Goal: Task Accomplishment & Management: Manage account settings

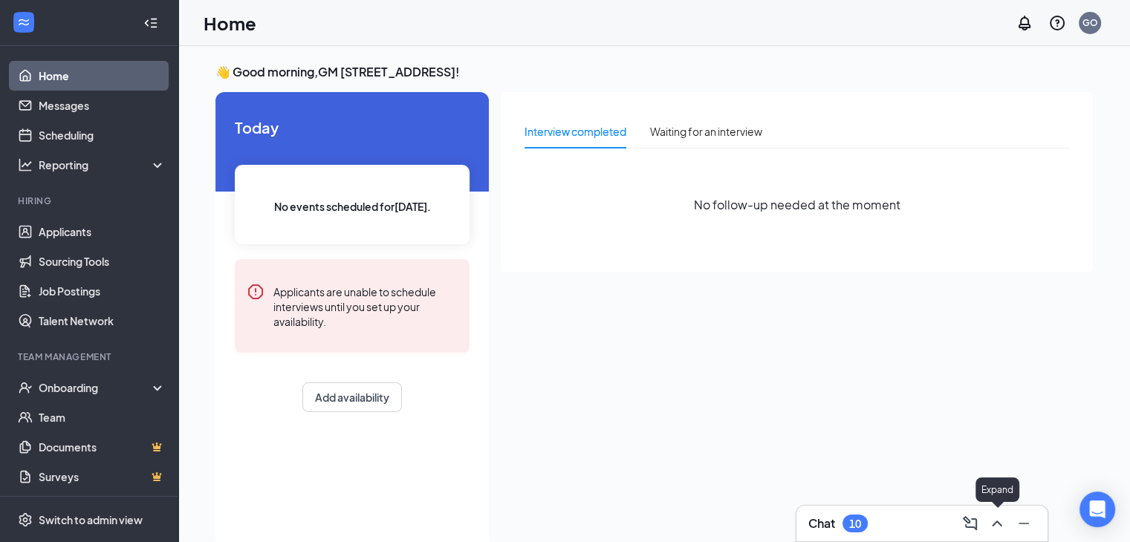
click at [998, 527] on icon "ChevronUp" at bounding box center [997, 524] width 18 height 18
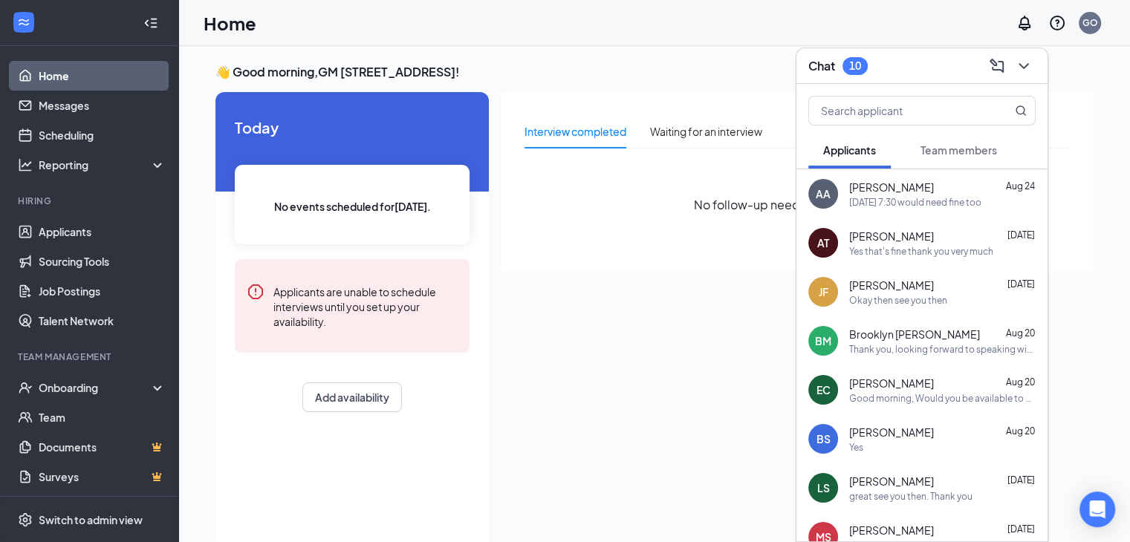
click at [893, 196] on div "[DATE] 7:30 would need fine too" at bounding box center [915, 202] width 132 height 13
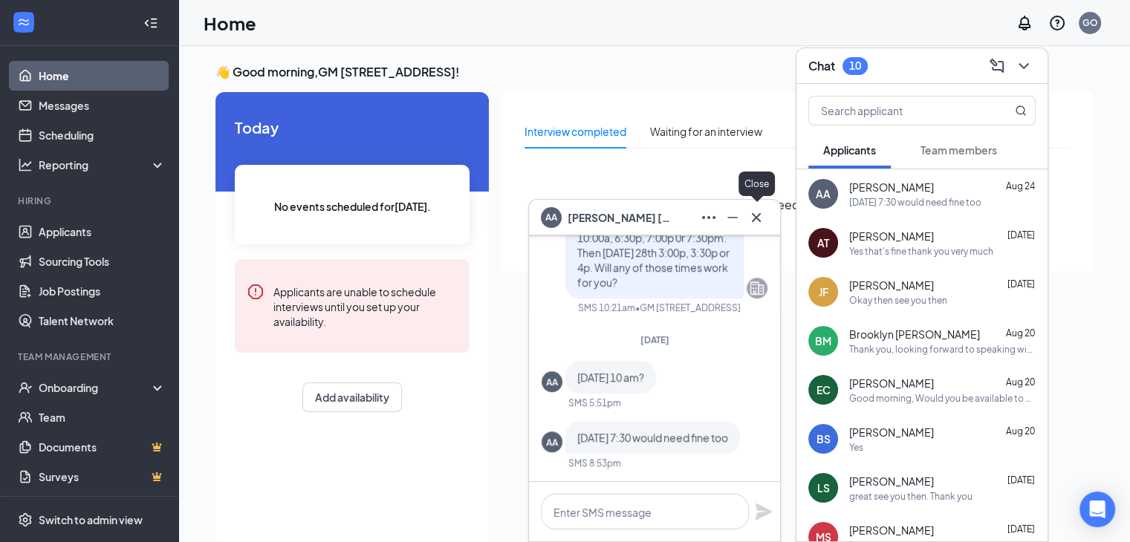
click at [755, 218] on icon "Cross" at bounding box center [756, 216] width 9 height 9
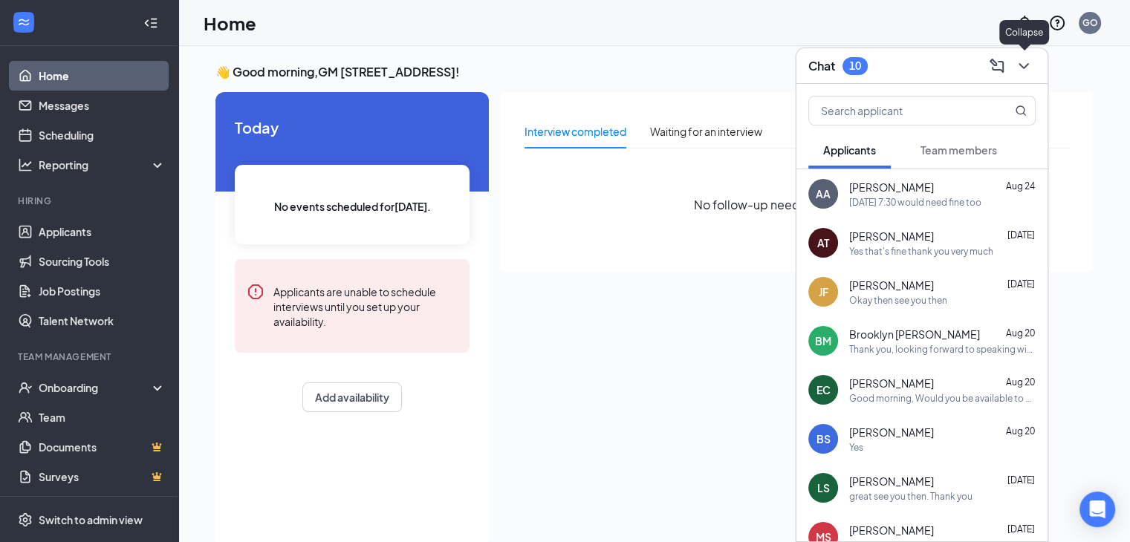
click at [1024, 68] on icon "ChevronDown" at bounding box center [1024, 66] width 18 height 18
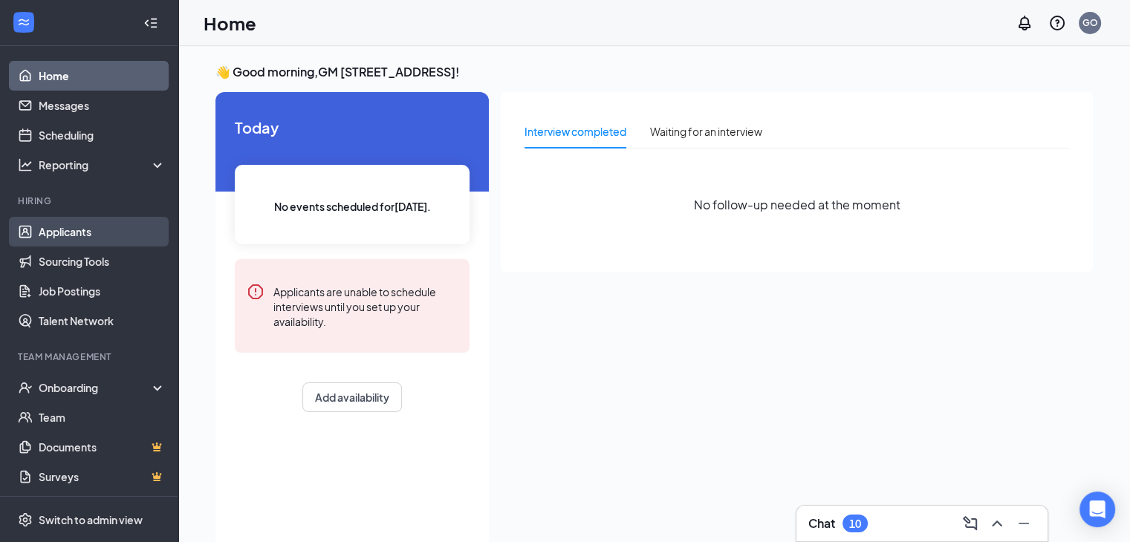
click at [62, 234] on link "Applicants" at bounding box center [102, 232] width 127 height 30
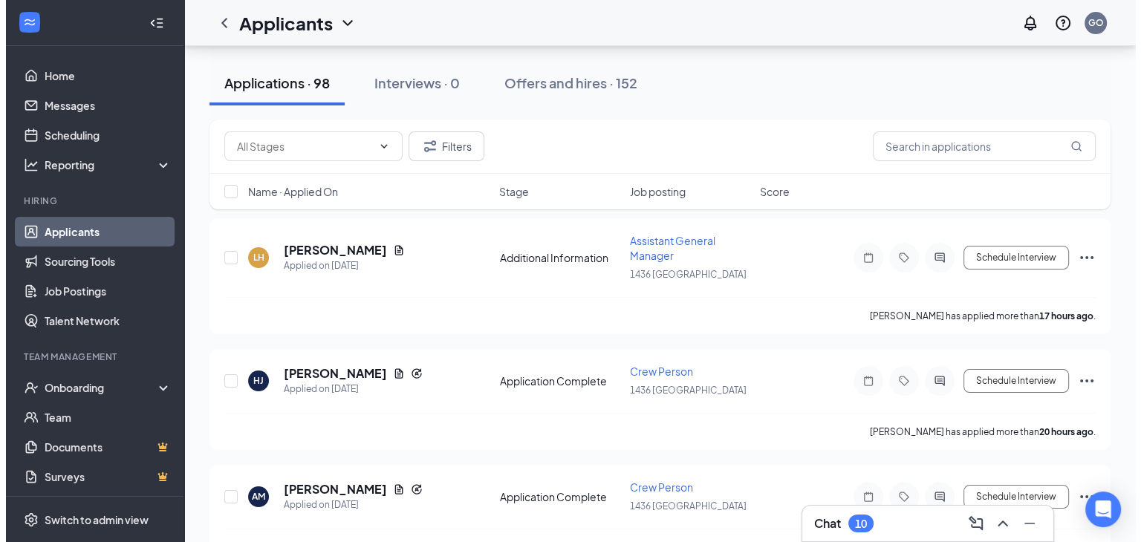
scroll to position [139, 0]
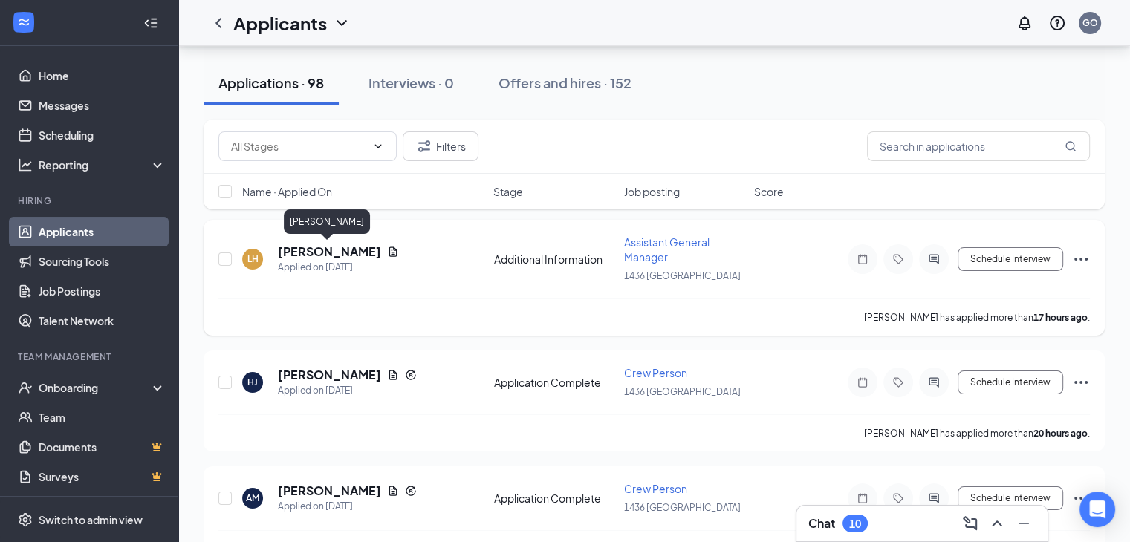
click at [312, 249] on h5 "[PERSON_NAME]" at bounding box center [329, 252] width 103 height 16
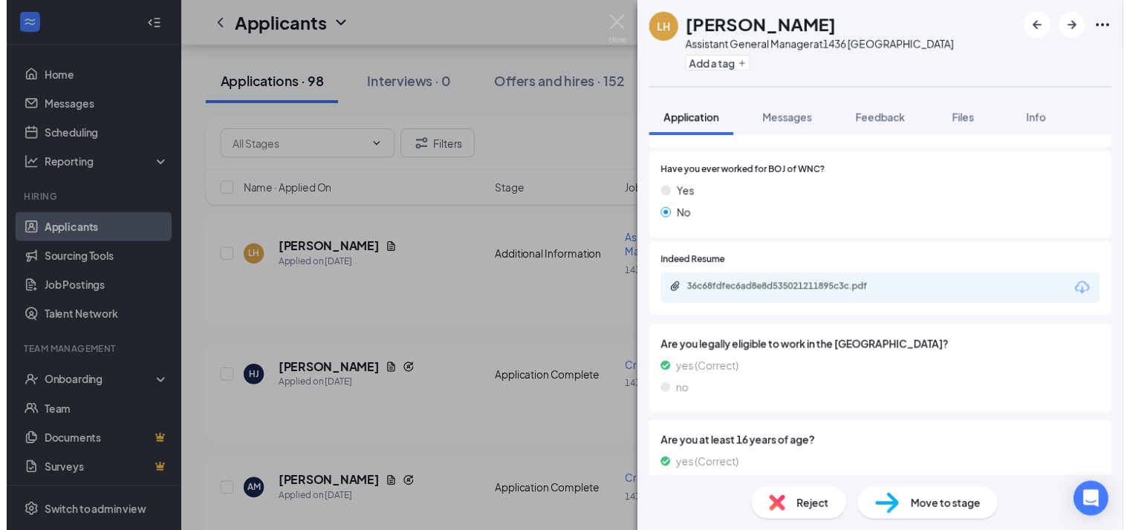
scroll to position [446, 0]
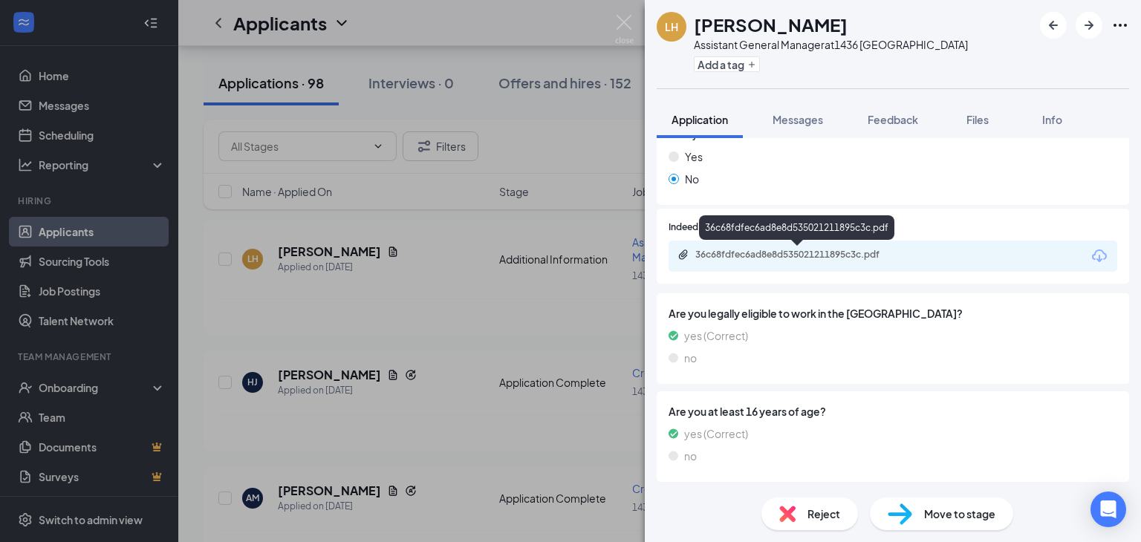
click at [761, 250] on div "36c68fdfec6ad8e8d535021211895c3c.pdf" at bounding box center [799, 255] width 208 height 12
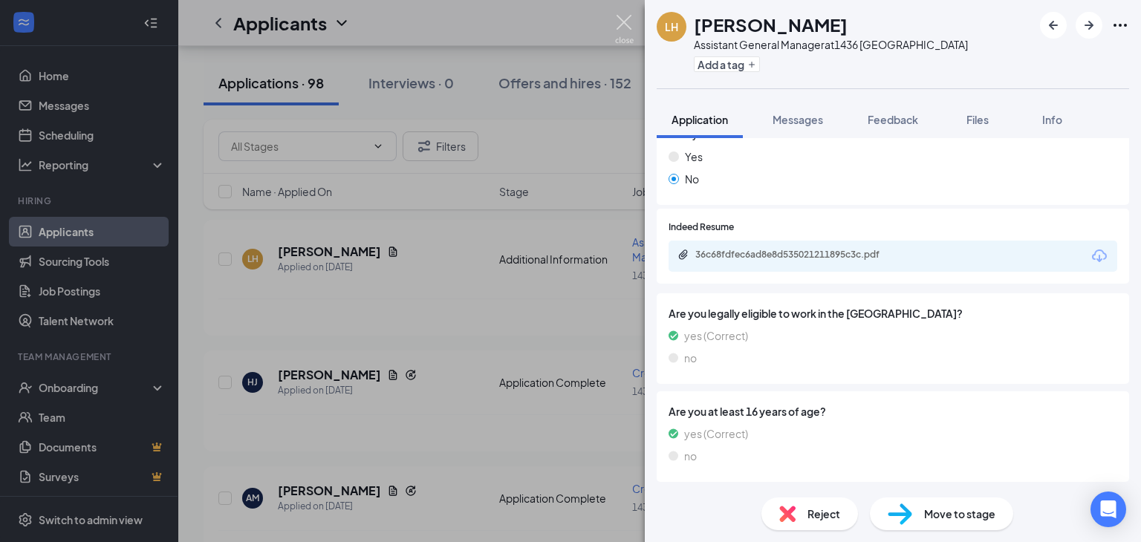
click at [624, 25] on img at bounding box center [624, 29] width 19 height 29
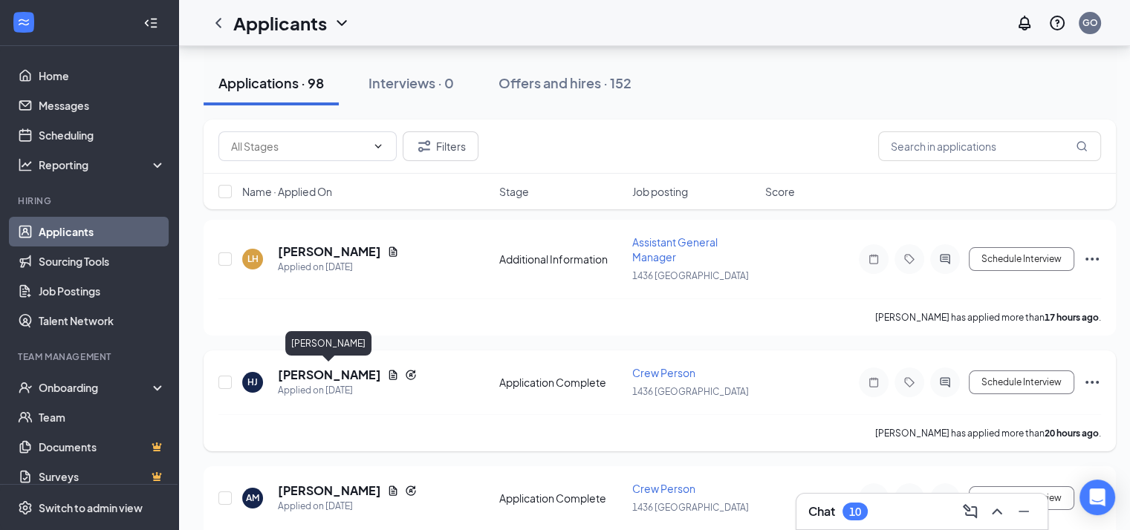
click at [306, 368] on h5 "[PERSON_NAME]" at bounding box center [329, 375] width 103 height 16
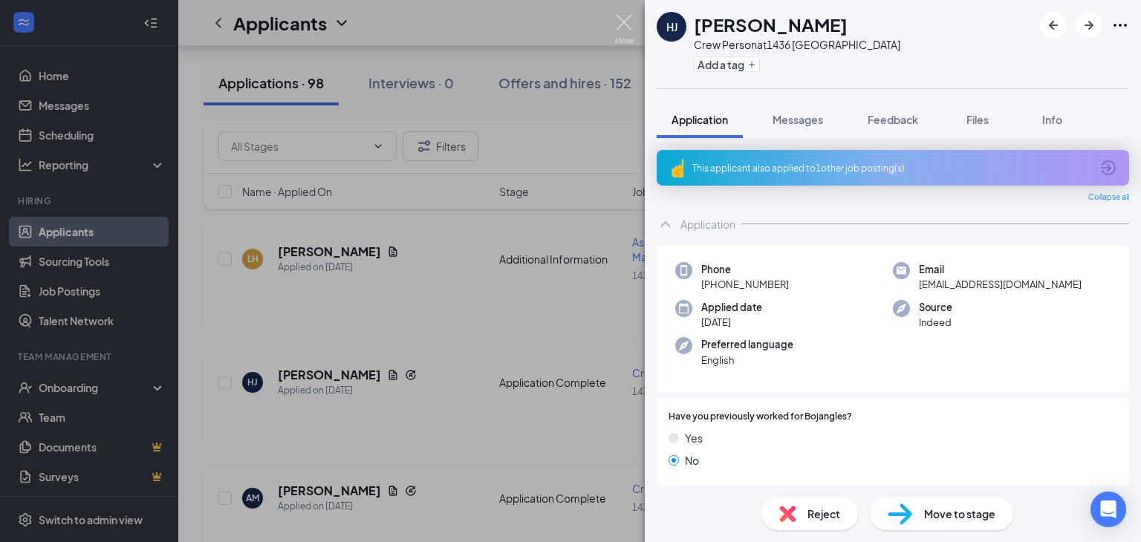
click at [624, 30] on img at bounding box center [624, 29] width 19 height 29
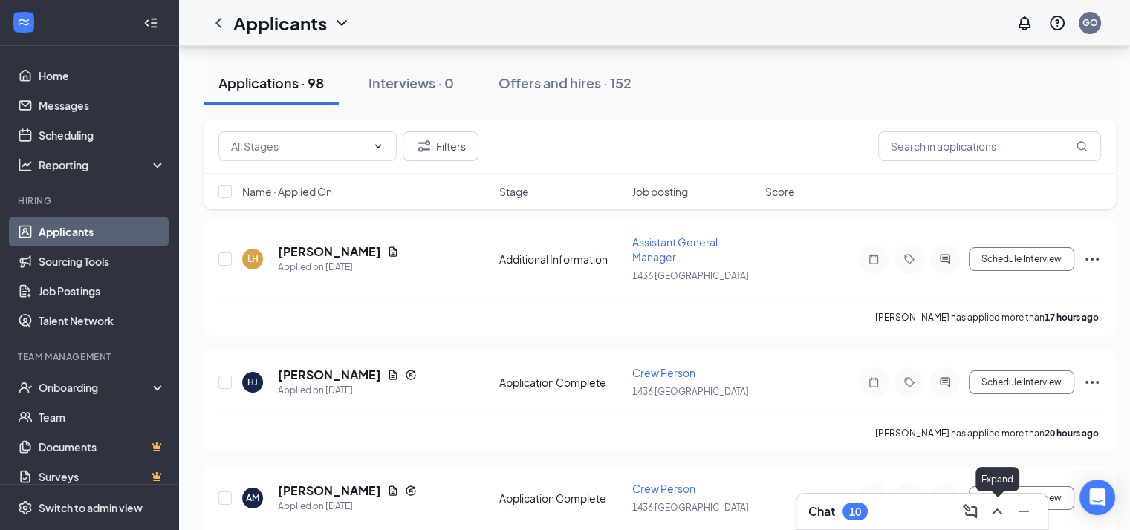
click at [995, 513] on icon "ChevronUp" at bounding box center [997, 512] width 18 height 18
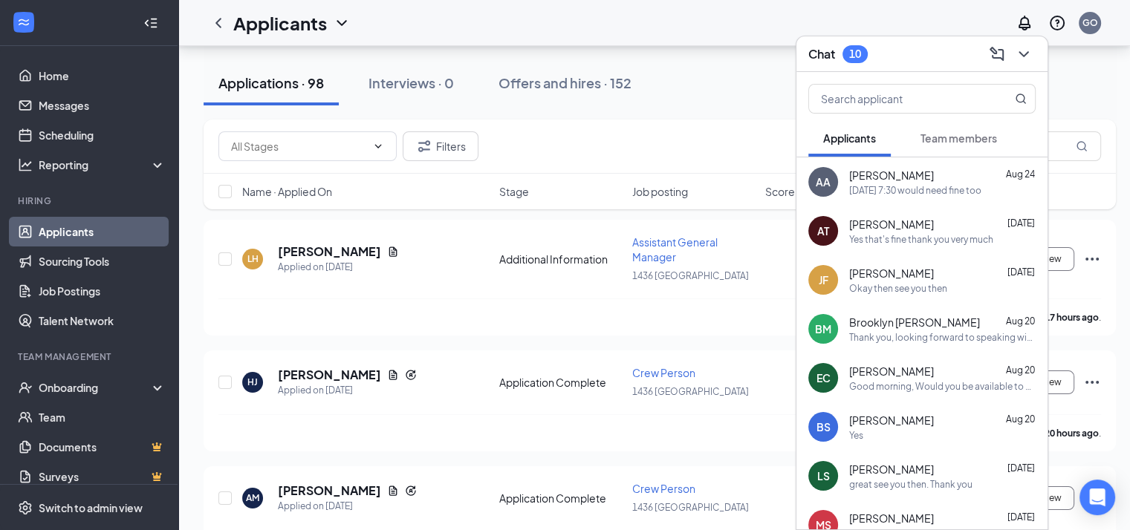
click at [884, 185] on div "[DATE] 7:30 would need fine too" at bounding box center [915, 190] width 132 height 13
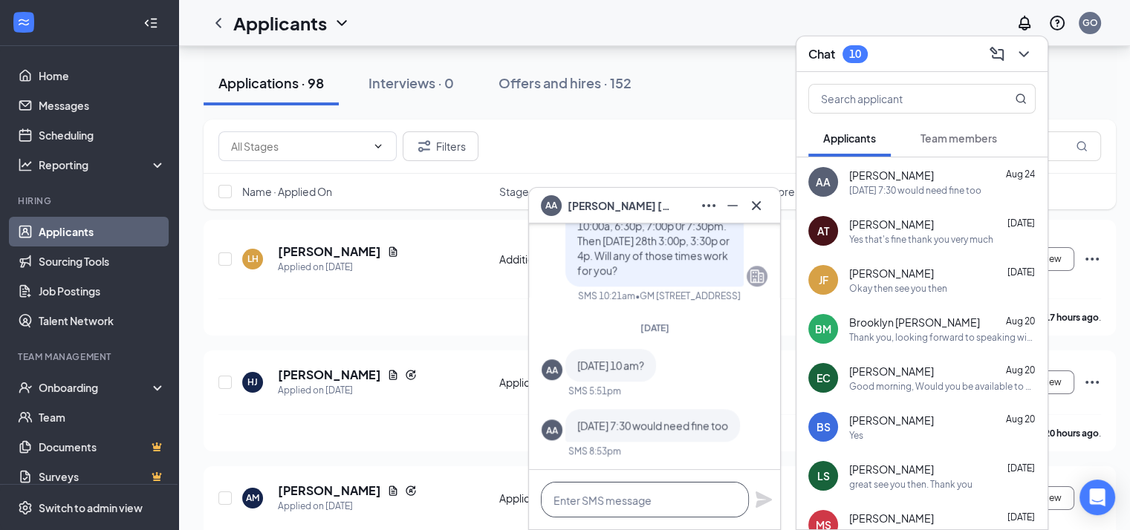
click at [646, 498] on textarea at bounding box center [645, 500] width 208 height 36
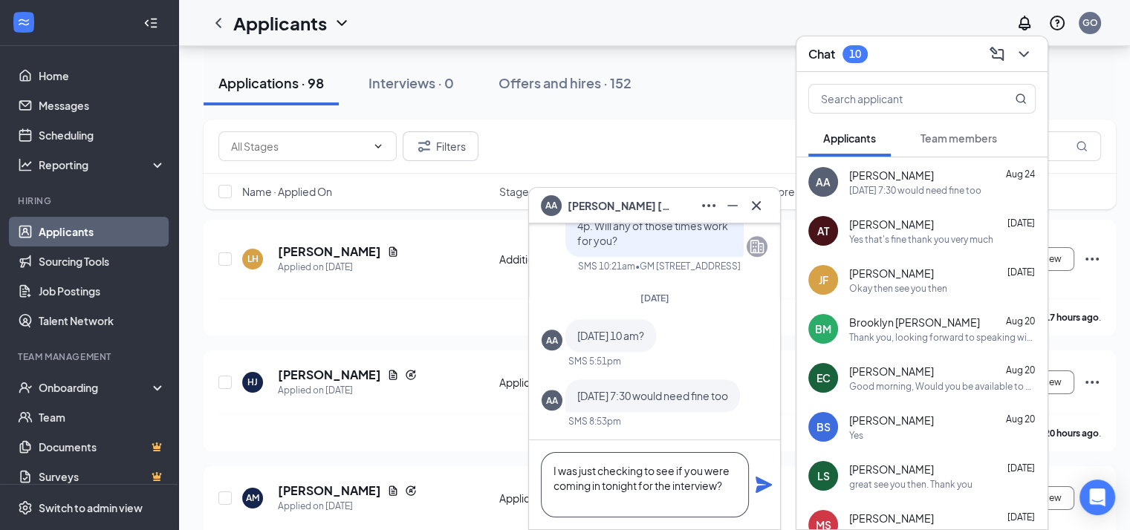
type textarea "I was just checking to see if you were coming in tonight for the interview?"
click at [759, 482] on icon "Plane" at bounding box center [763, 485] width 16 height 16
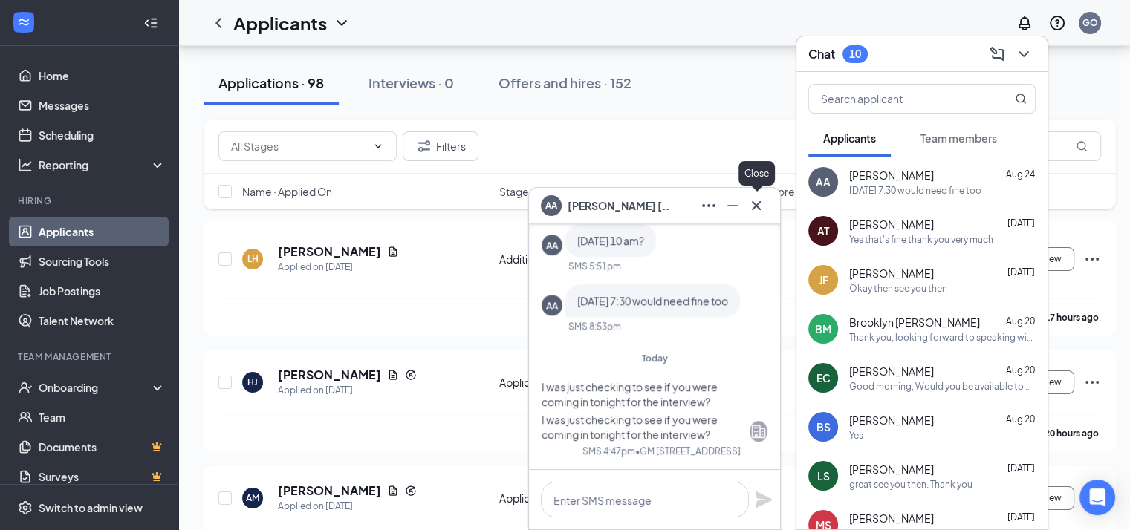
click at [754, 204] on icon "Cross" at bounding box center [756, 205] width 9 height 9
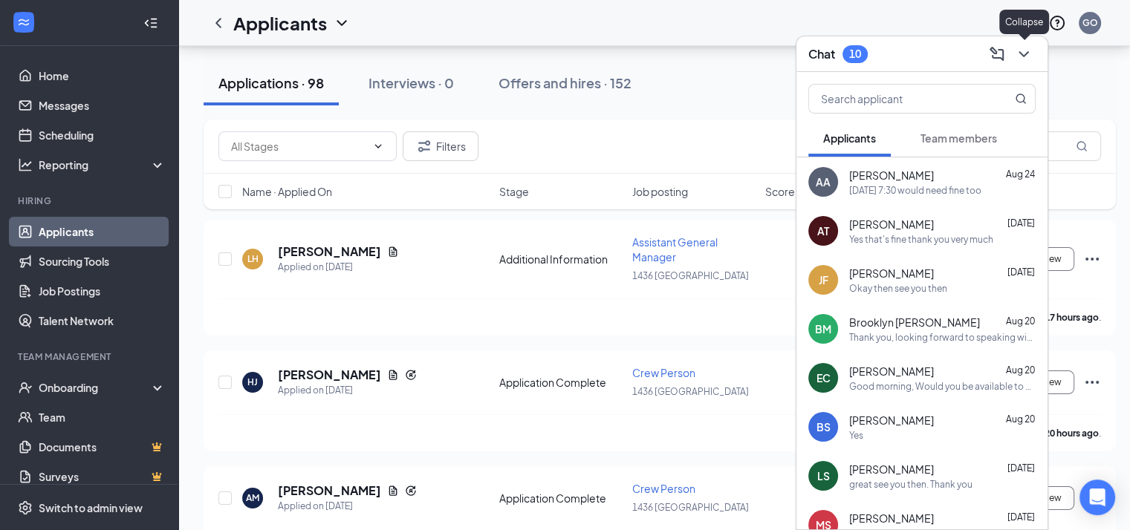
click at [1018, 56] on icon "ChevronDown" at bounding box center [1024, 54] width 18 height 18
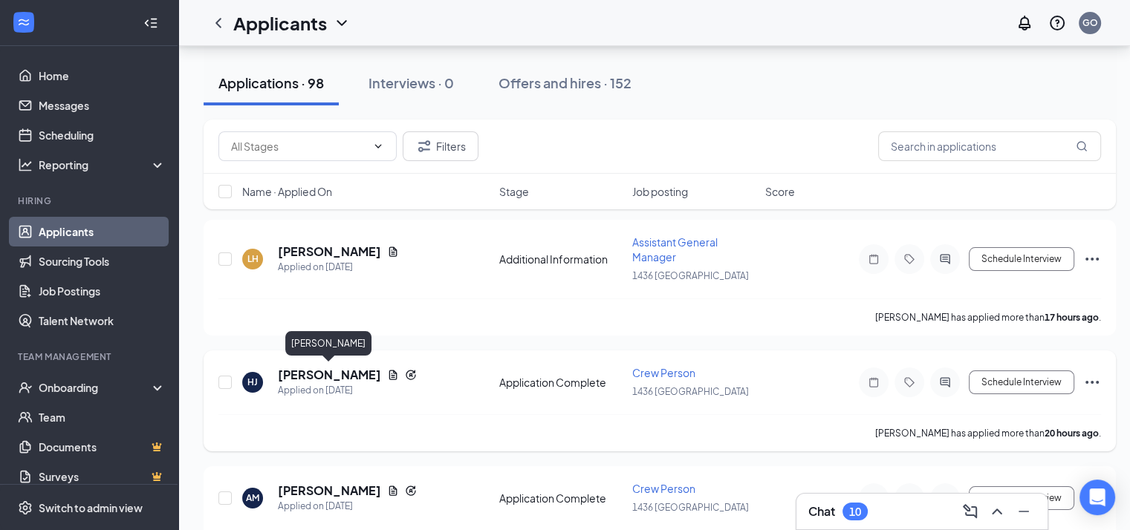
click at [334, 371] on h5 "[PERSON_NAME]" at bounding box center [329, 375] width 103 height 16
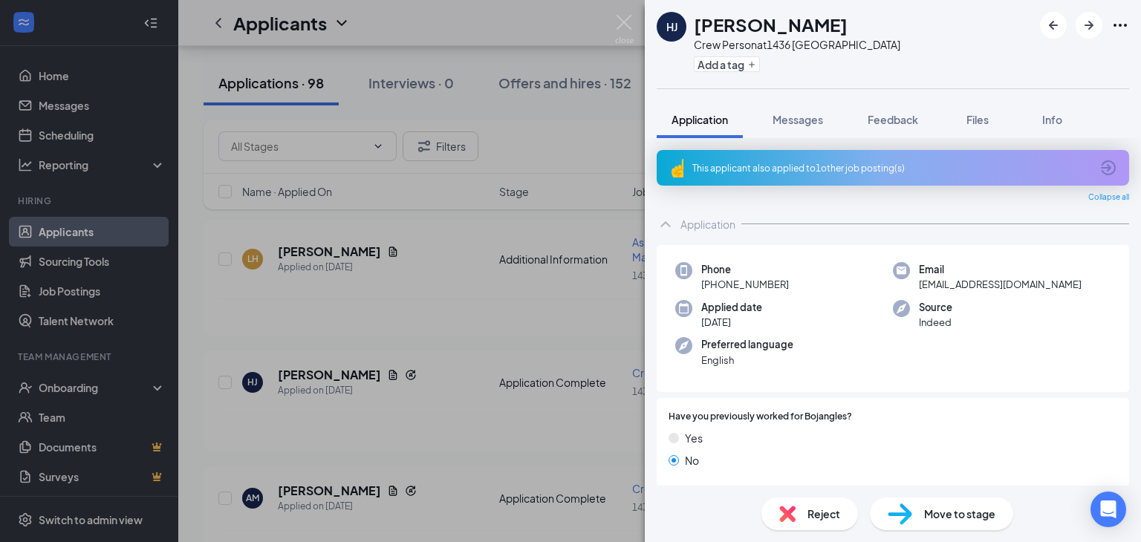
click at [1099, 165] on icon "ArrowCircle" at bounding box center [1108, 168] width 18 height 18
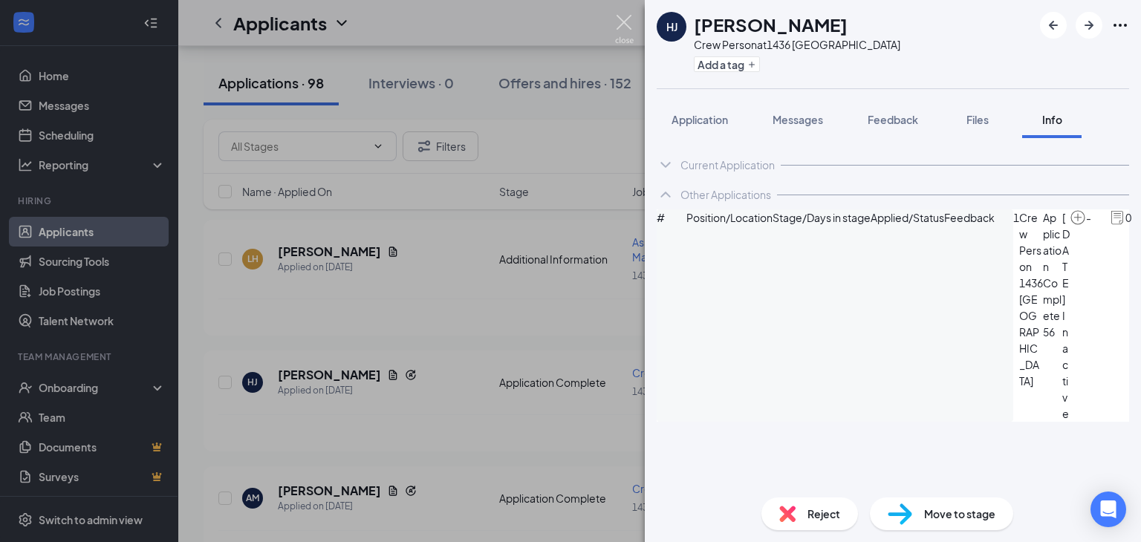
click at [624, 22] on img at bounding box center [624, 29] width 19 height 29
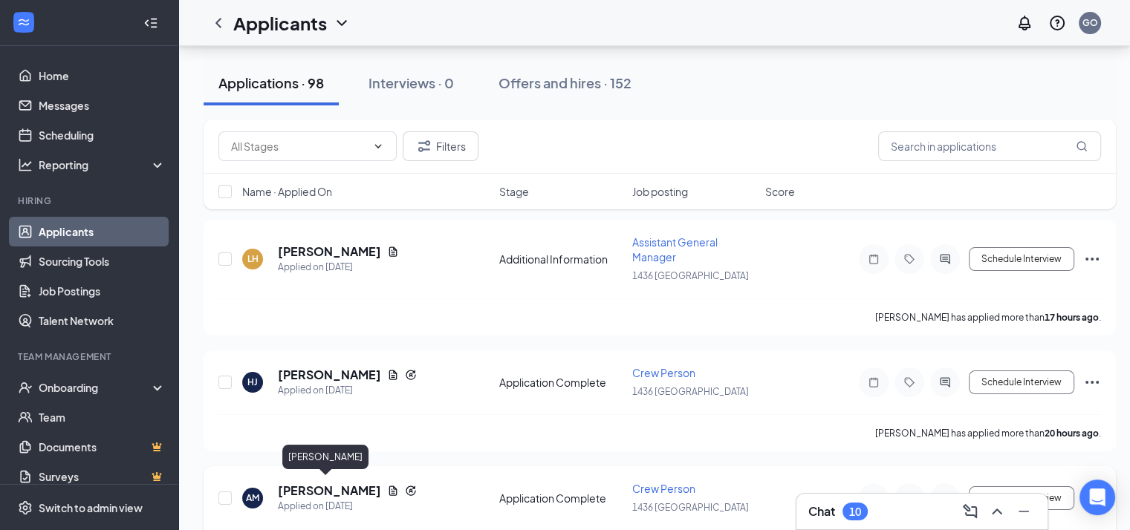
click at [305, 486] on h5 "[PERSON_NAME]" at bounding box center [329, 491] width 103 height 16
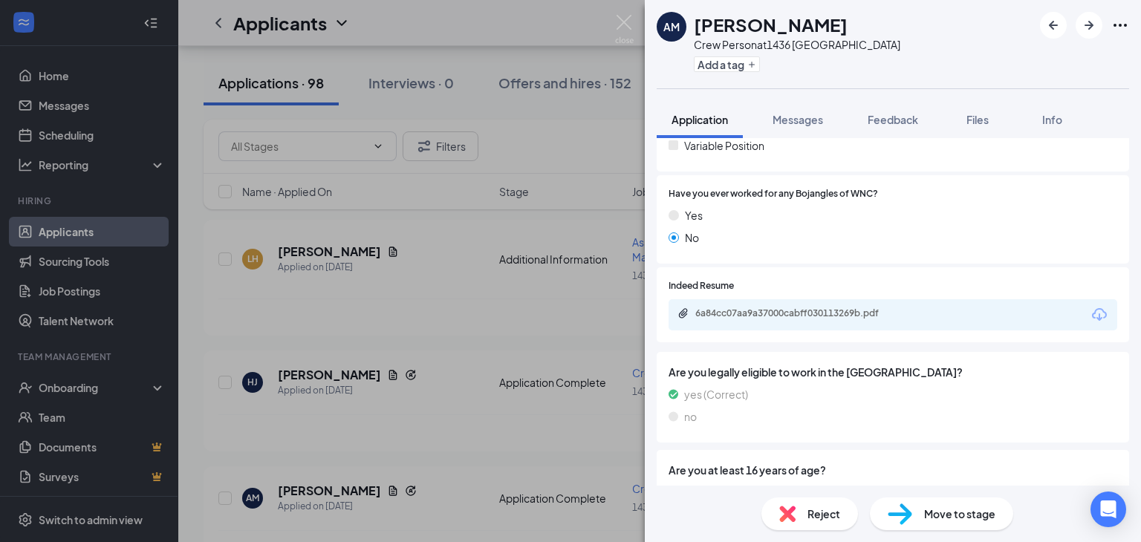
scroll to position [455, 0]
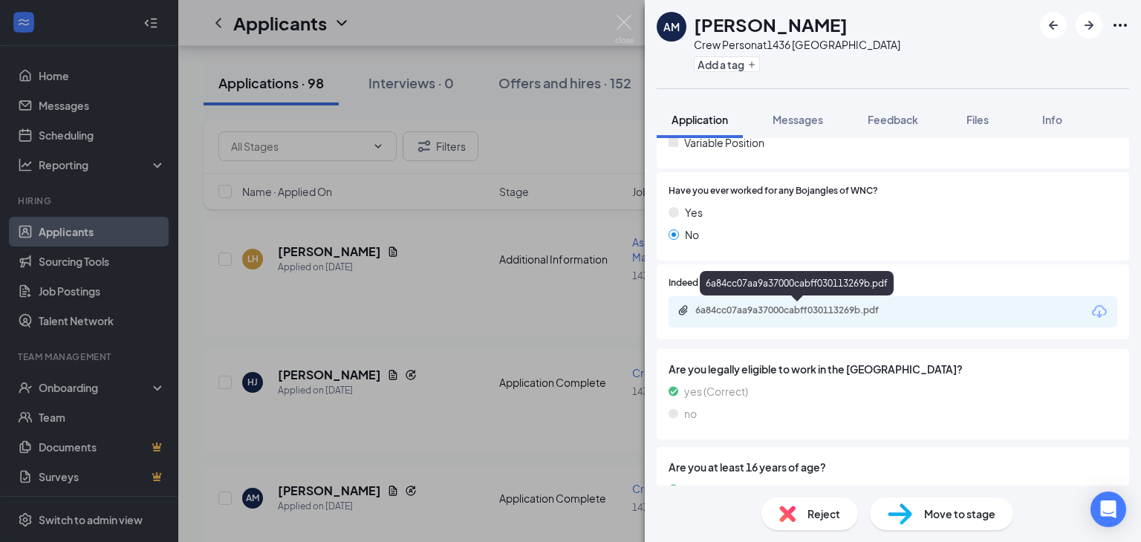
click at [764, 307] on div "6a84cc07aa9a37000cabff030113269b.pdf" at bounding box center [799, 311] width 208 height 12
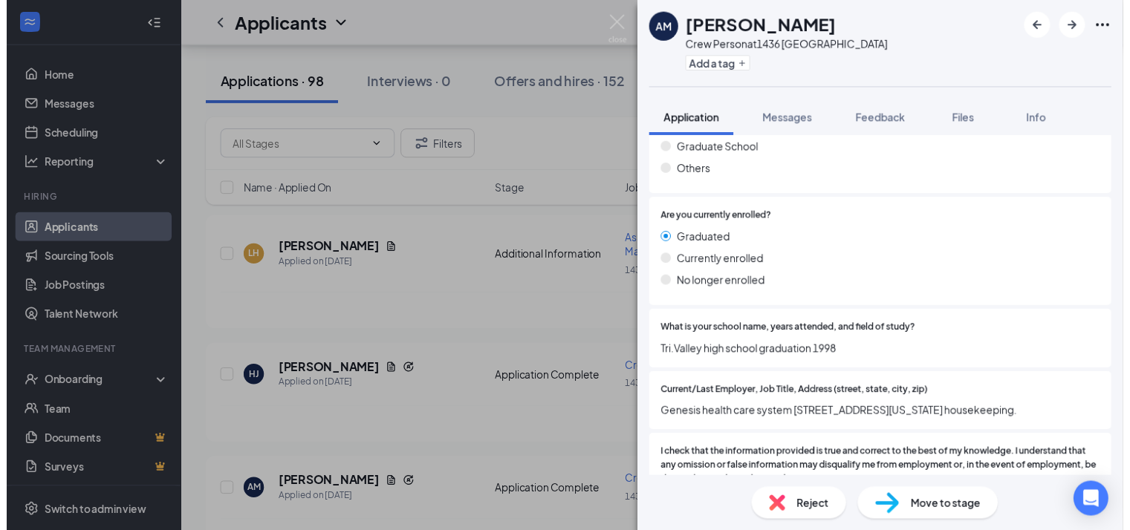
scroll to position [1598, 0]
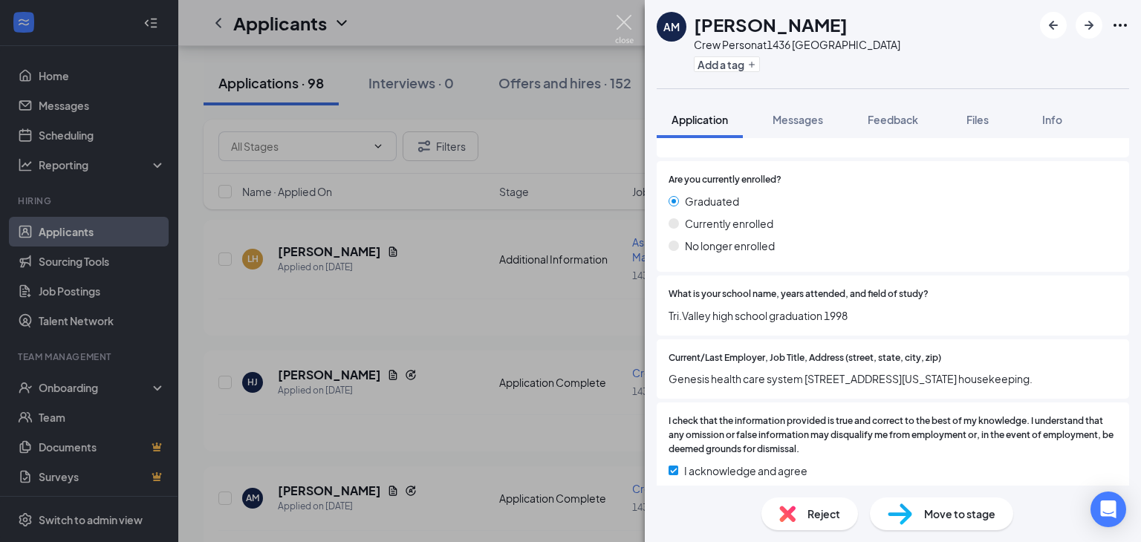
click at [619, 19] on img at bounding box center [624, 29] width 19 height 29
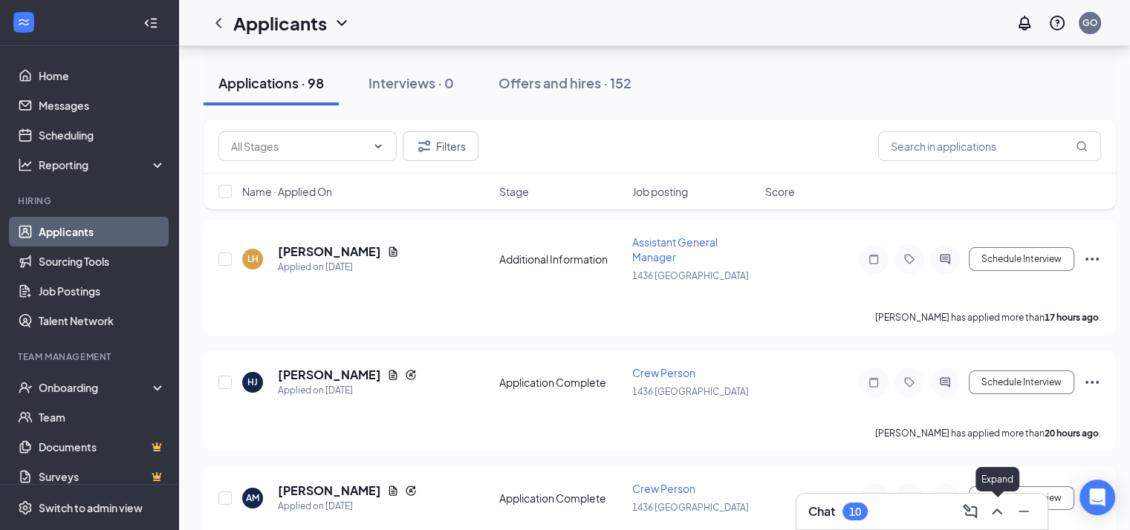
click at [998, 517] on icon "ChevronUp" at bounding box center [997, 512] width 18 height 18
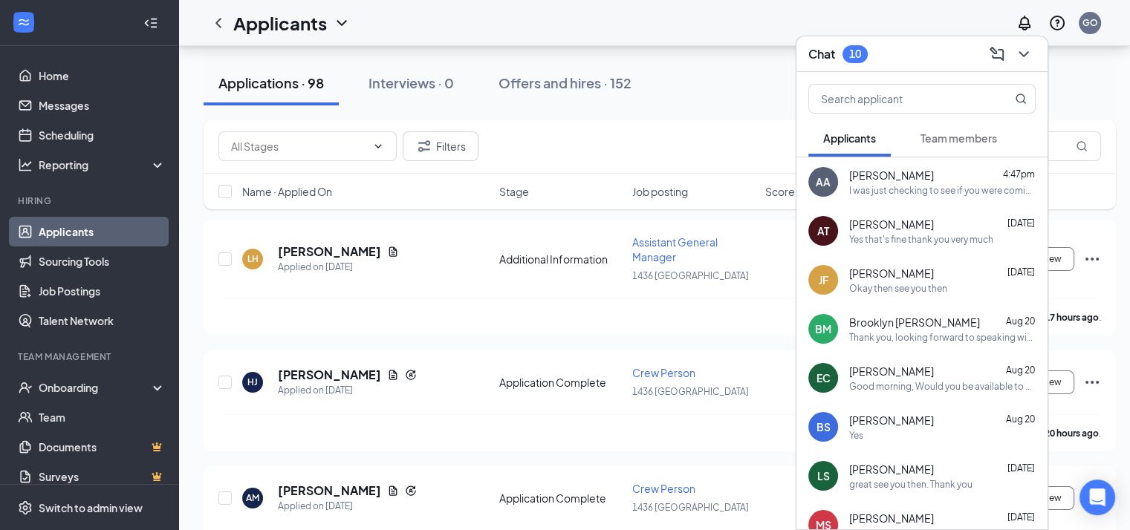
click at [885, 187] on div "I was just checking to see if you were coming in tonight for the interview?" at bounding box center [942, 190] width 186 height 13
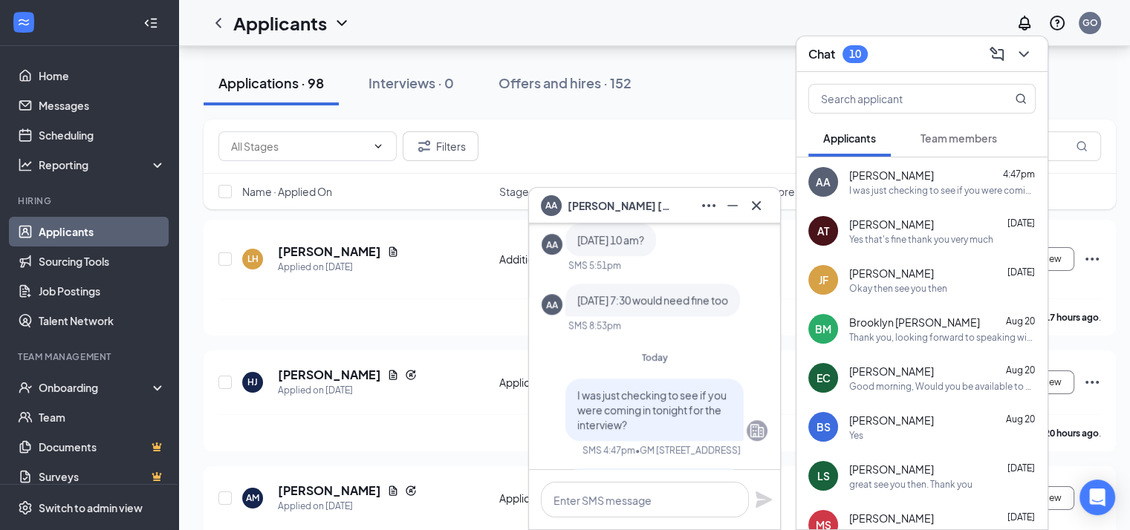
scroll to position [-119, 0]
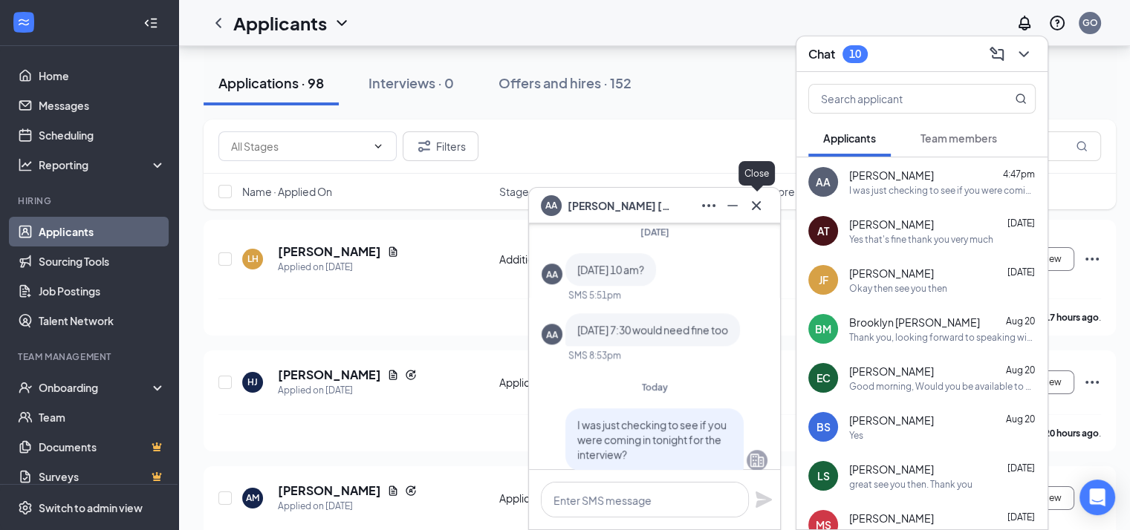
click at [757, 208] on icon "Cross" at bounding box center [756, 206] width 18 height 18
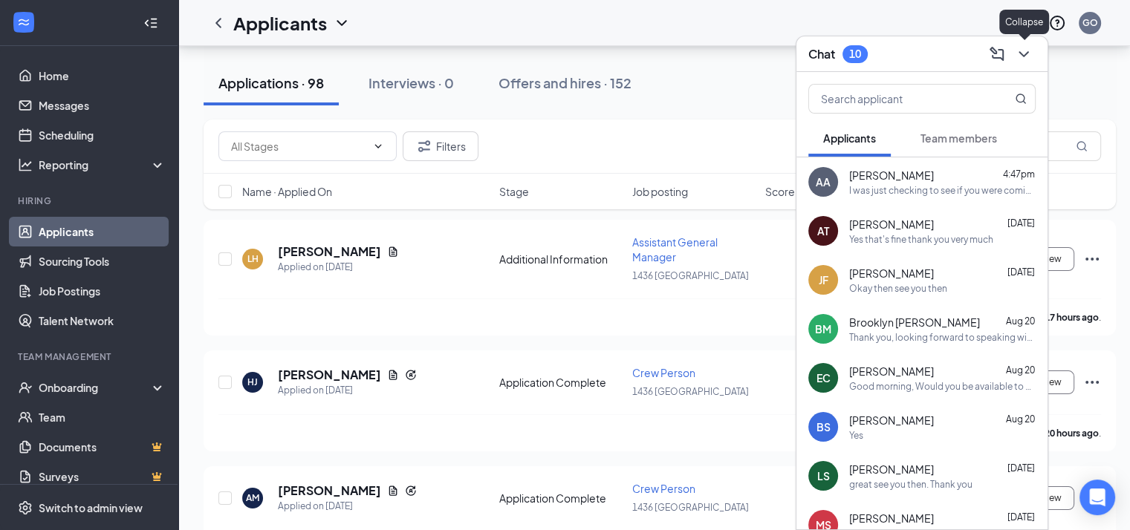
click at [1022, 58] on icon "ChevronDown" at bounding box center [1024, 54] width 18 height 18
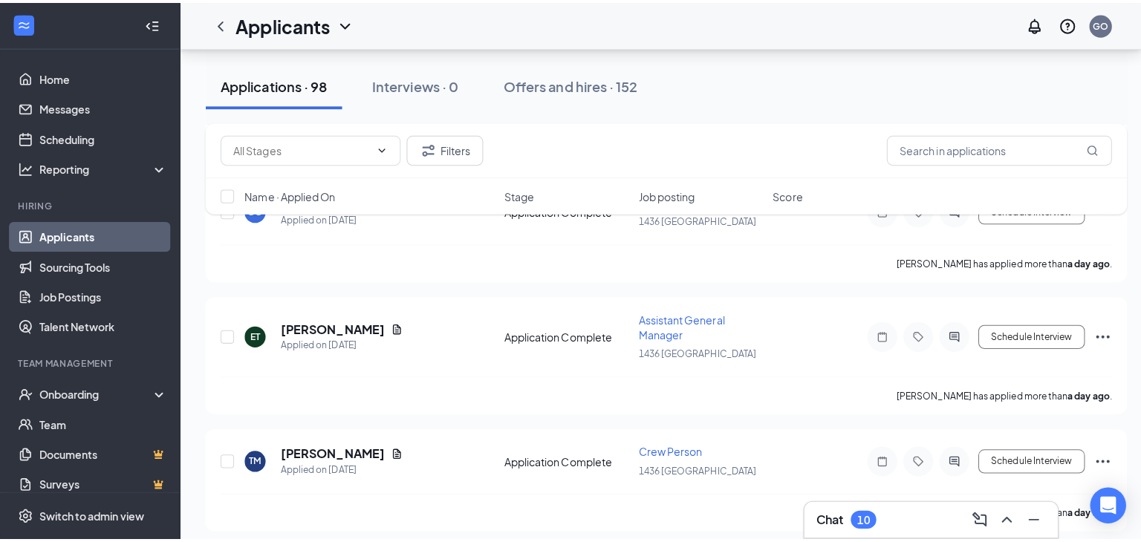
scroll to position [555, 0]
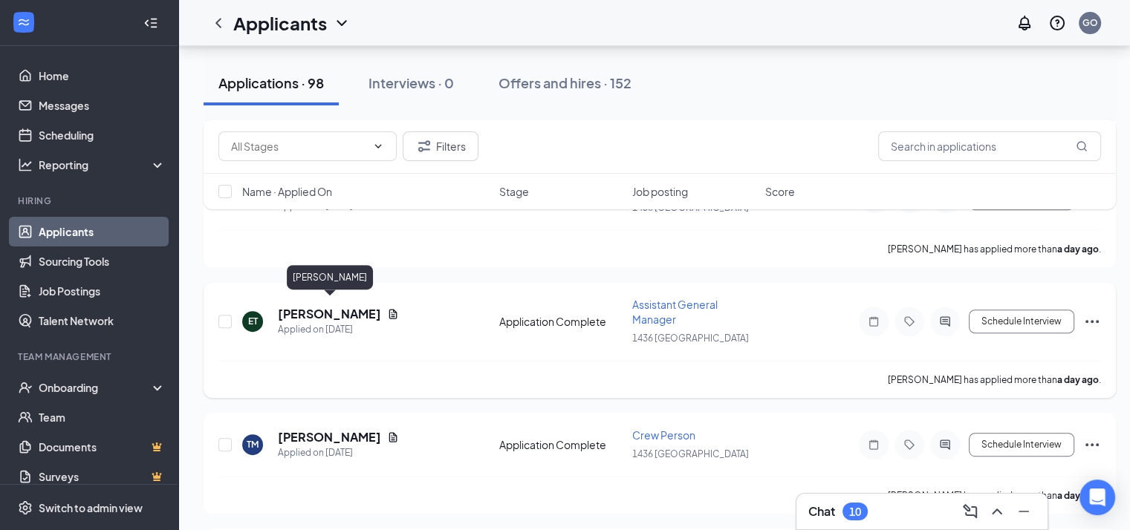
click at [361, 306] on h5 "[PERSON_NAME]" at bounding box center [329, 314] width 103 height 16
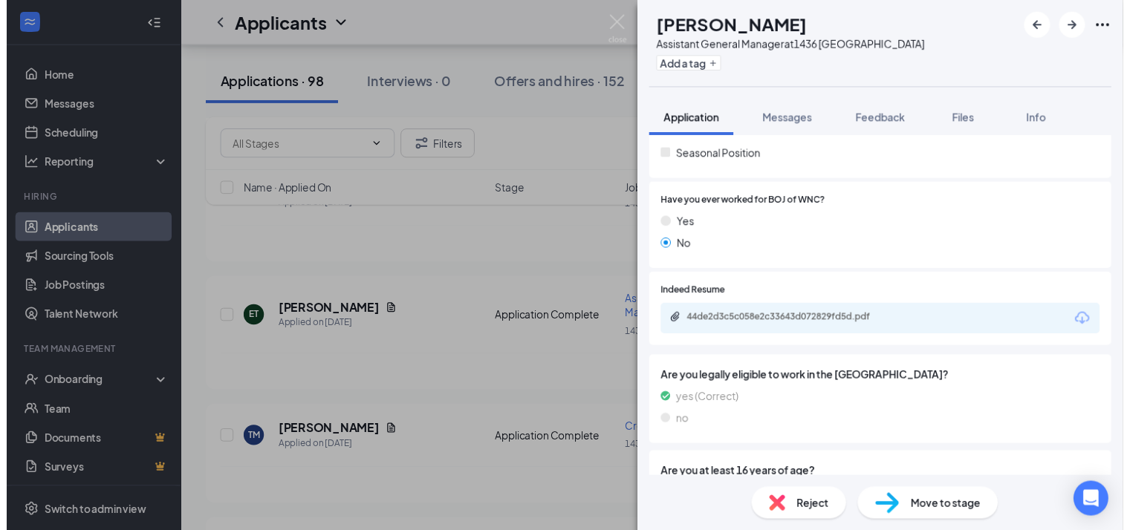
scroll to position [373, 0]
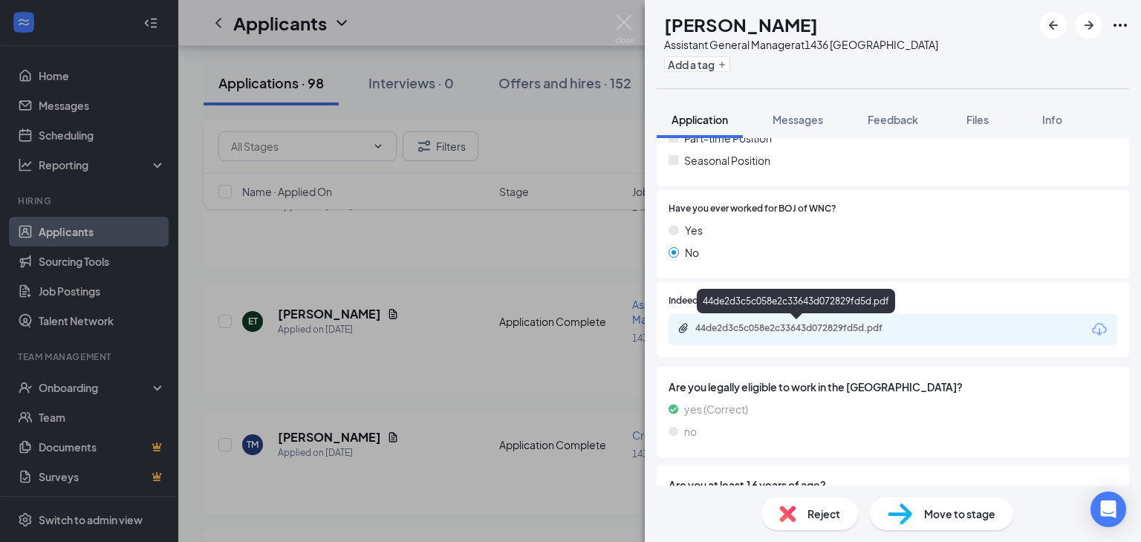
click at [819, 328] on div "44de2d3c5c058e2c33643d072829fd5d.pdf" at bounding box center [799, 328] width 208 height 12
click at [622, 18] on img at bounding box center [624, 29] width 19 height 29
